Goal: Task Accomplishment & Management: Manage account settings

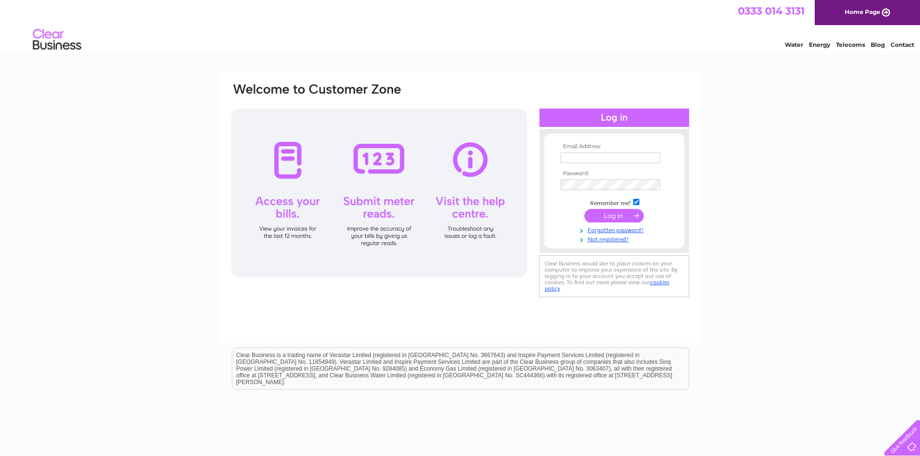
type input "Jackie@elviscomponentsltd.co.uk"
click at [605, 212] on input "submit" at bounding box center [613, 216] width 59 height 14
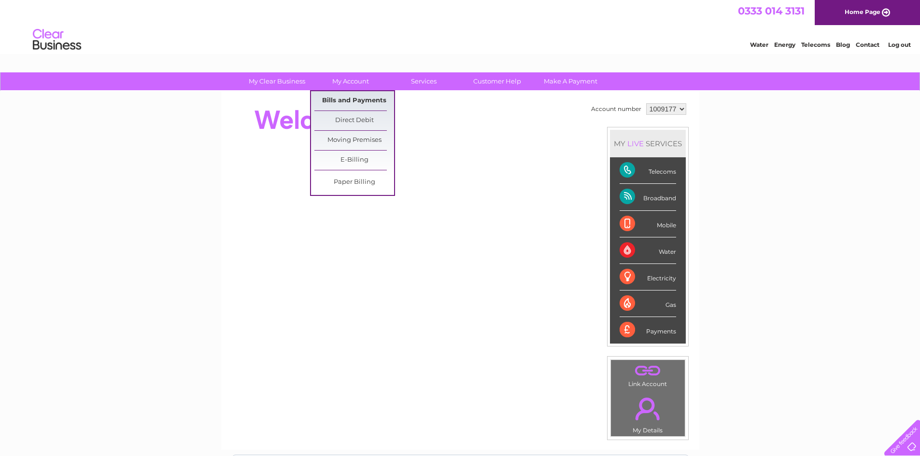
click at [358, 96] on link "Bills and Payments" at bounding box center [354, 100] width 80 height 19
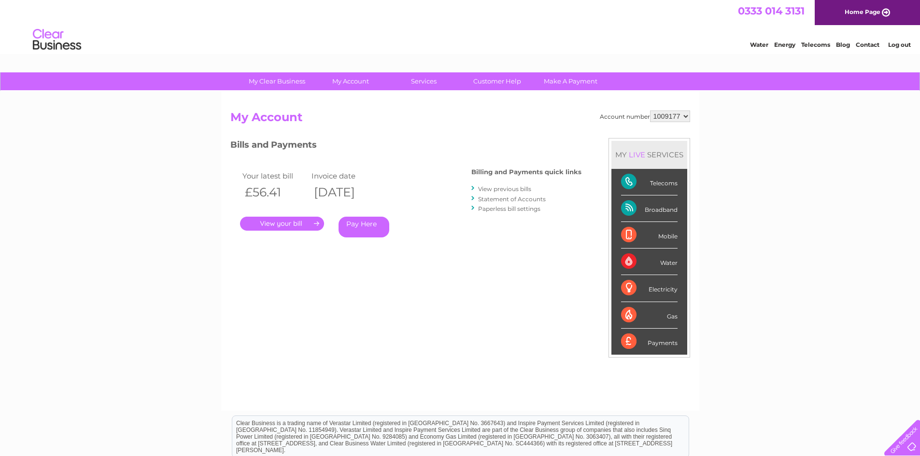
click at [287, 220] on link "." at bounding box center [282, 224] width 84 height 14
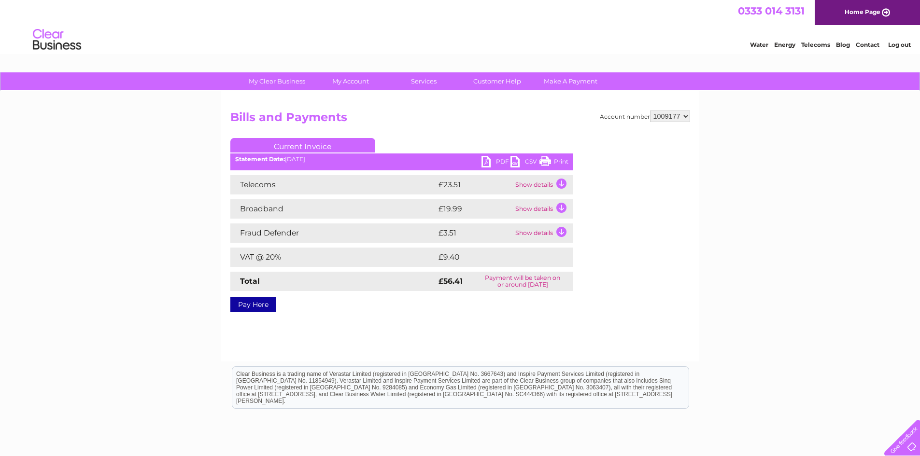
click at [486, 166] on link "PDF" at bounding box center [496, 163] width 29 height 14
